Goal: Information Seeking & Learning: Learn about a topic

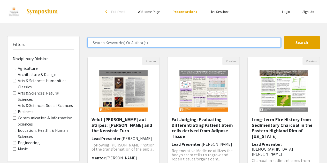
click at [126, 43] on input "Search Keyword(s) Or Author(s)" at bounding box center [183, 43] width 193 height 10
type input "machine learning"
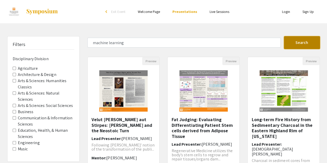
click at [287, 37] on button "Search" at bounding box center [302, 42] width 36 height 13
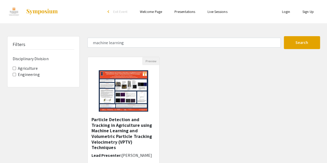
click at [143, 91] on img at bounding box center [123, 91] width 60 height 52
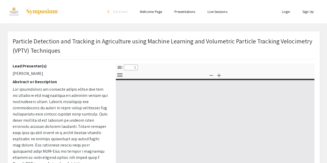
select select "custom"
type input "0"
select select "custom"
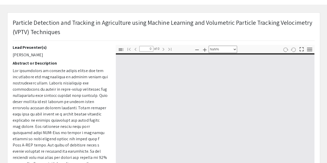
scroll to position [26, 0]
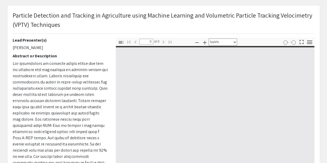
type input "1"
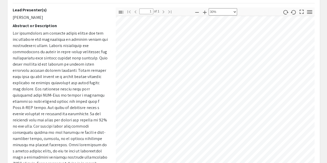
scroll to position [34, 104]
select select "custom"
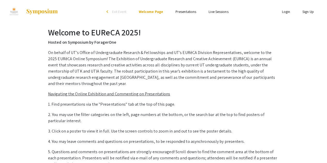
click at [181, 11] on link "Presentations" at bounding box center [185, 11] width 21 height 5
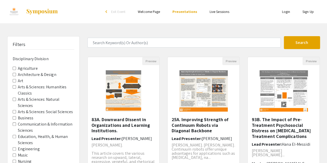
click at [221, 12] on link "Live Sessions" at bounding box center [219, 11] width 20 height 5
